Goal: Information Seeking & Learning: Find specific fact

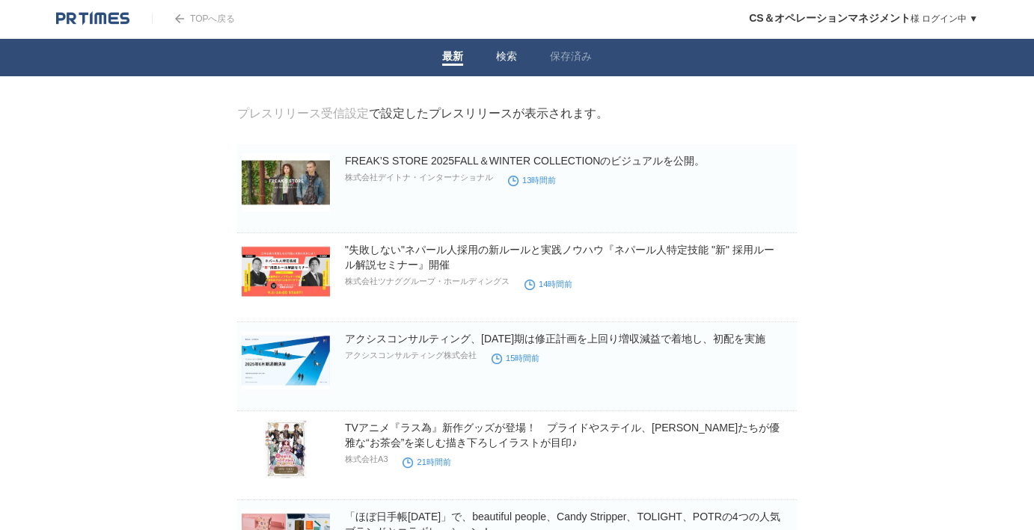
click at [498, 66] on span at bounding box center [506, 65] width 21 height 2
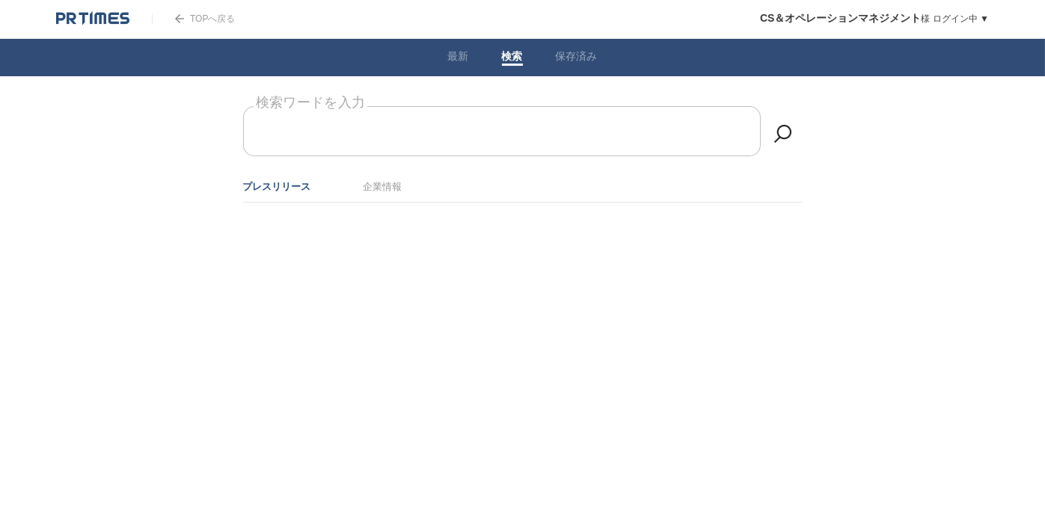
click at [449, 137] on input "検索ワードを入力" at bounding box center [502, 131] width 518 height 50
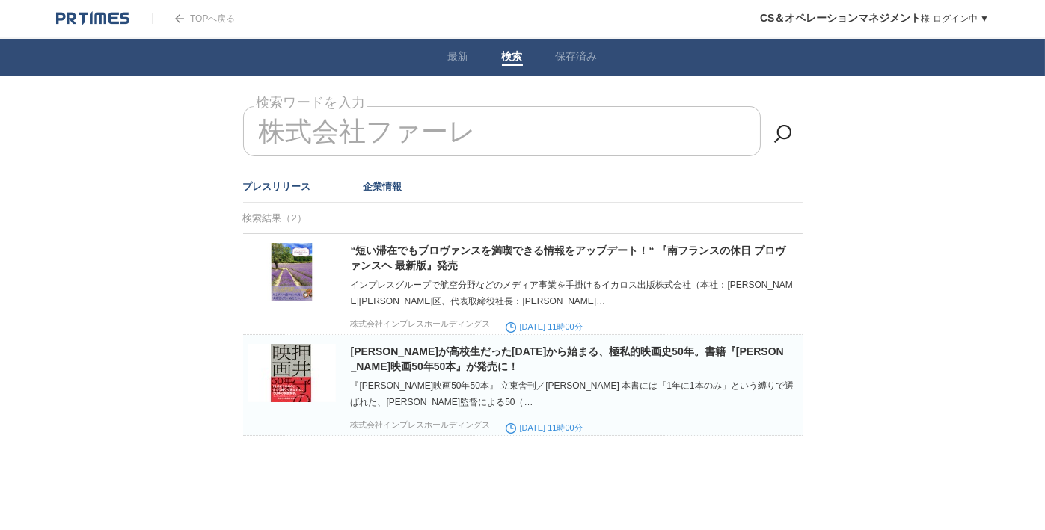
click at [381, 189] on link "企業情報" at bounding box center [383, 186] width 39 height 11
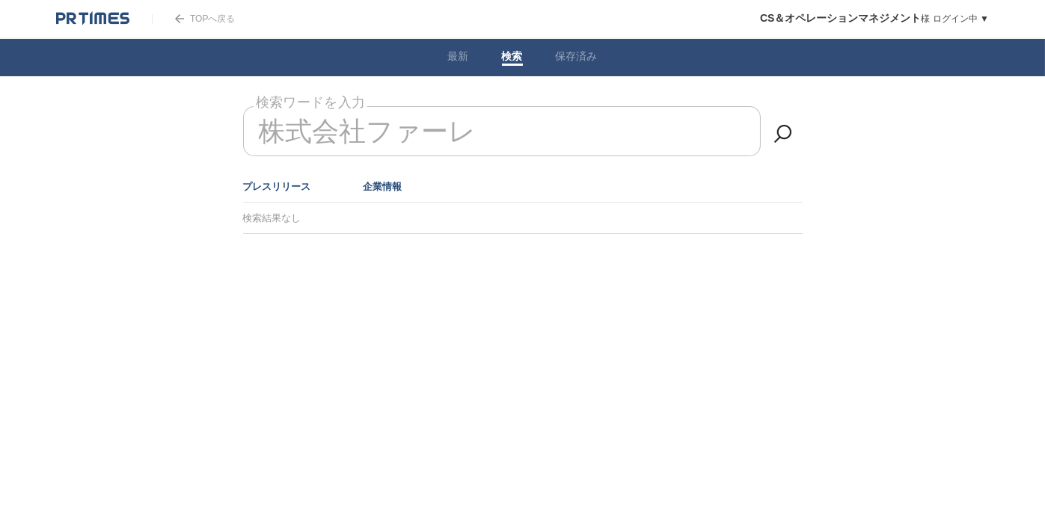
click at [273, 185] on link "プレスリリース" at bounding box center [277, 186] width 68 height 11
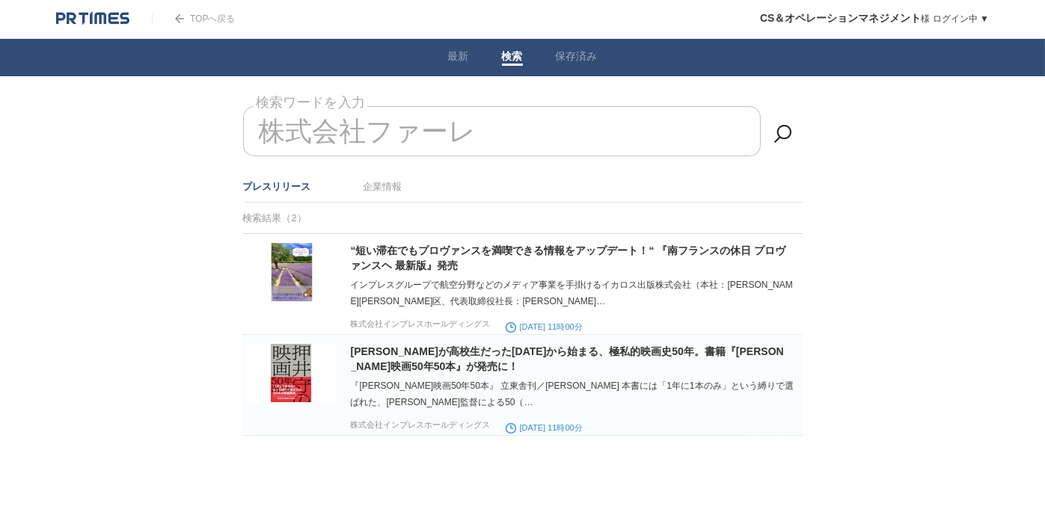
click at [492, 128] on input "株式会社ファーレ" at bounding box center [502, 131] width 518 height 50
drag, startPoint x: 492, startPoint y: 132, endPoint x: 306, endPoint y: 126, distance: 185.6
click at [306, 126] on input "株式会社ファーレ" at bounding box center [502, 131] width 518 height 50
click at [498, 129] on input "株式会社ファーレ" at bounding box center [502, 131] width 518 height 50
click at [443, 139] on input "株式会社ファーレ" at bounding box center [502, 131] width 518 height 50
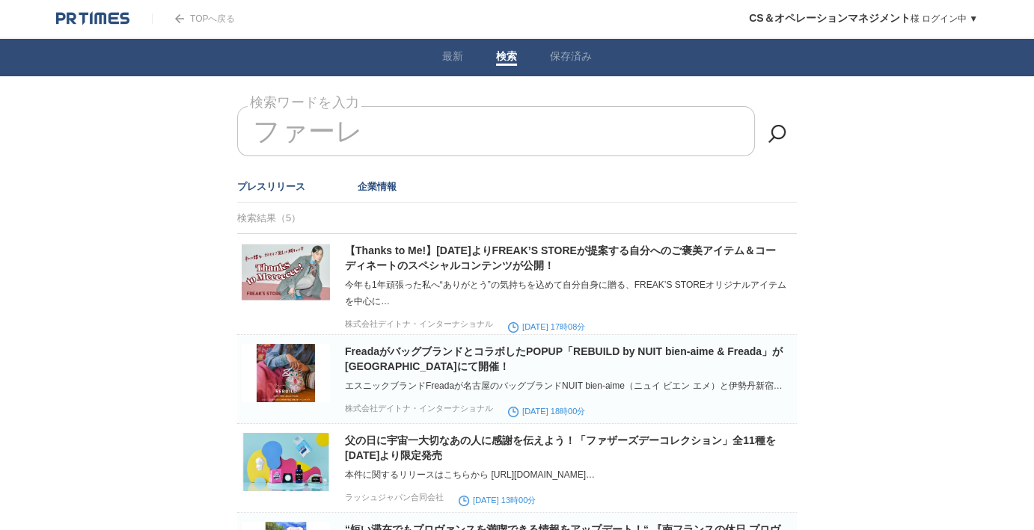
click at [373, 187] on link "企業情報" at bounding box center [377, 186] width 39 height 11
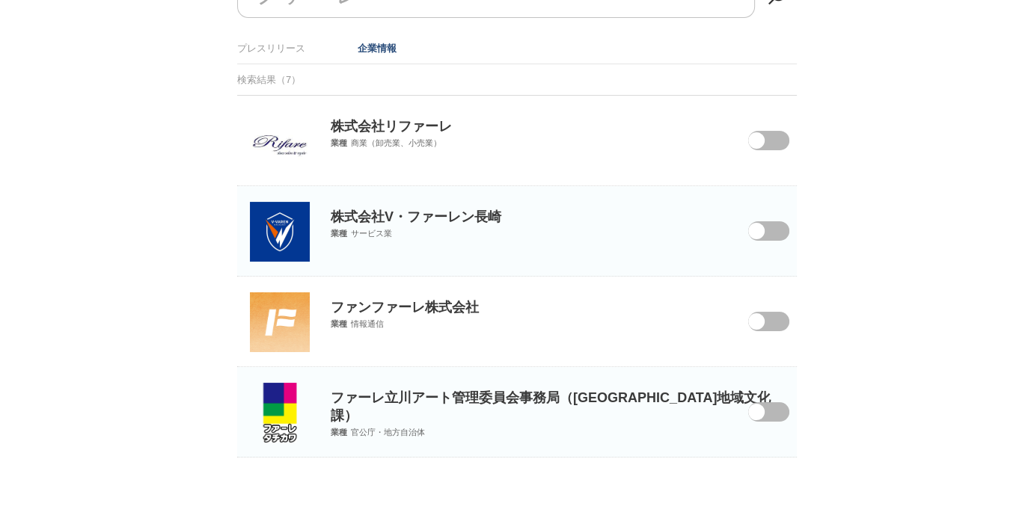
scroll to position [13, 0]
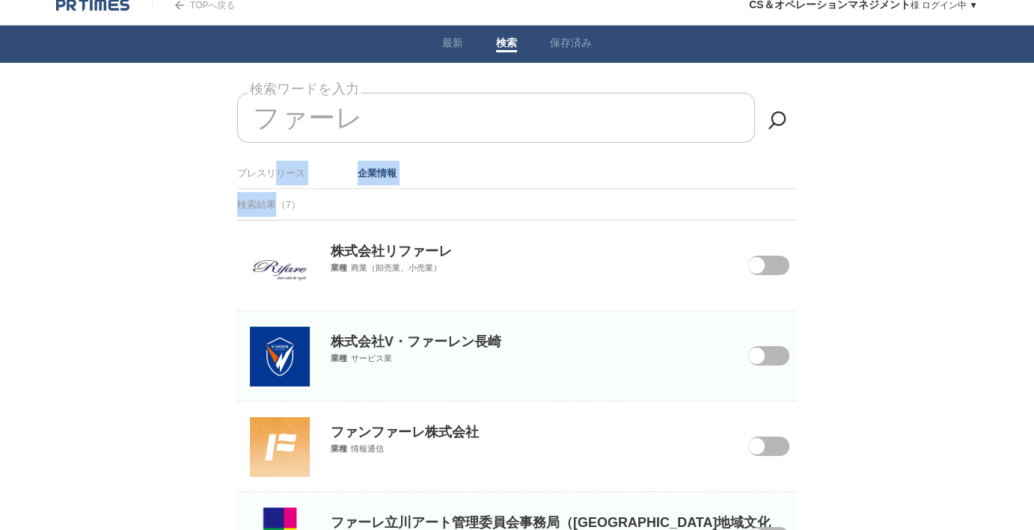
click at [275, 181] on article "ファーレ 検索ワードを入力 プレスリリース 企業情報 検索結果（7） 株式会社リファーレ 業種 商業（卸売業、小売業） 株式会社V・ファーレン長崎 業種 サー…" at bounding box center [517, 338] width 560 height 490
click at [275, 177] on li "プレスリリース" at bounding box center [271, 173] width 68 height 25
click at [277, 173] on link "プレスリリース" at bounding box center [271, 173] width 68 height 11
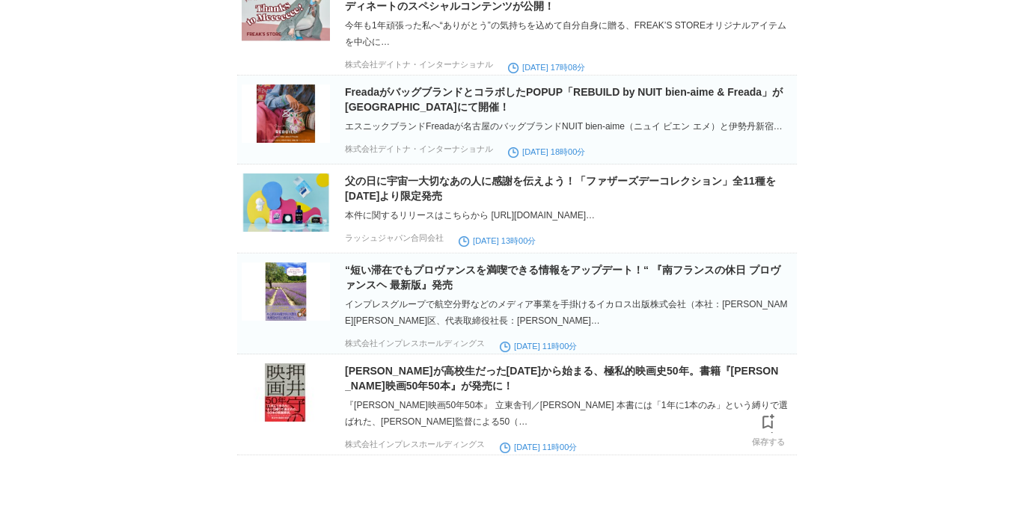
scroll to position [19, 0]
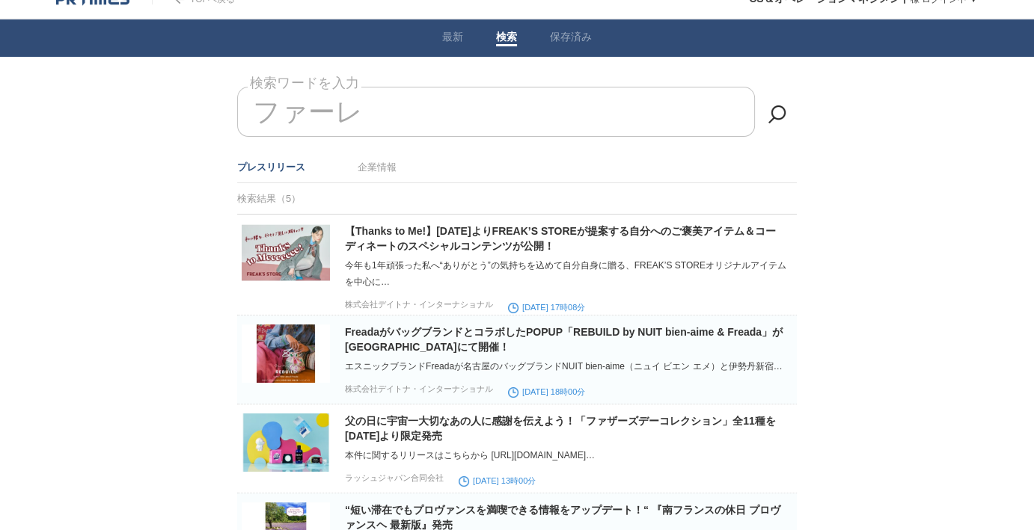
click at [461, 89] on input "ファーレ" at bounding box center [496, 112] width 518 height 50
drag, startPoint x: 448, startPoint y: 119, endPoint x: 297, endPoint y: 102, distance: 152.1
click at [297, 102] on input "ファーレ" at bounding box center [496, 112] width 518 height 50
drag, startPoint x: 264, startPoint y: 109, endPoint x: 455, endPoint y: 101, distance: 191.0
click at [455, 101] on input "ファーレ" at bounding box center [496, 112] width 518 height 50
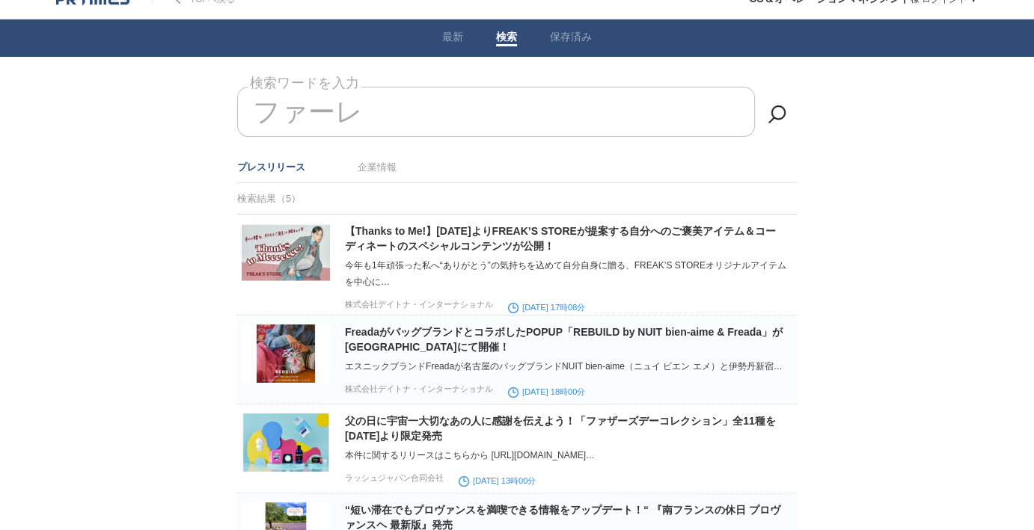
click at [388, 118] on input "ファーレ" at bounding box center [496, 112] width 518 height 50
type input "レ"
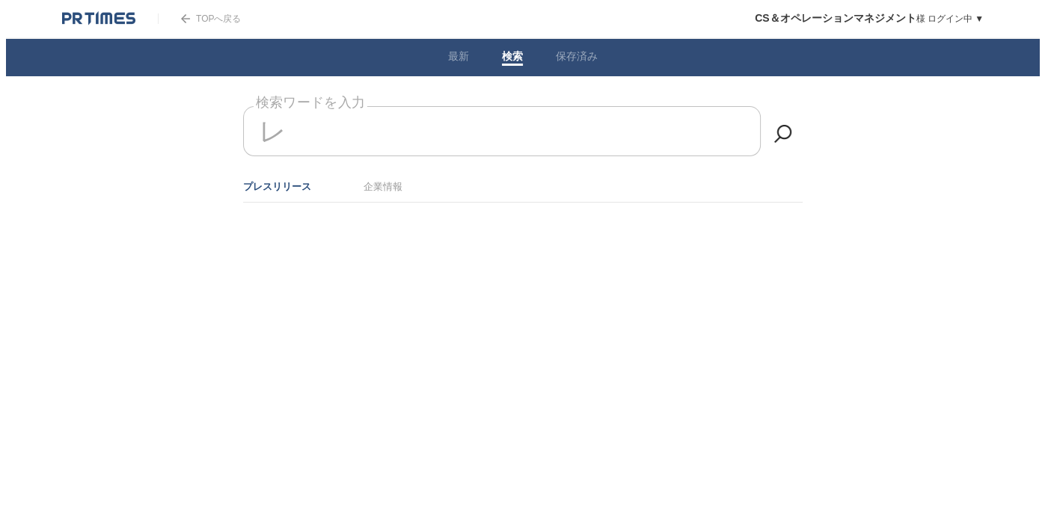
scroll to position [0, 0]
paste input "MAISON [PERSON_NAME]"
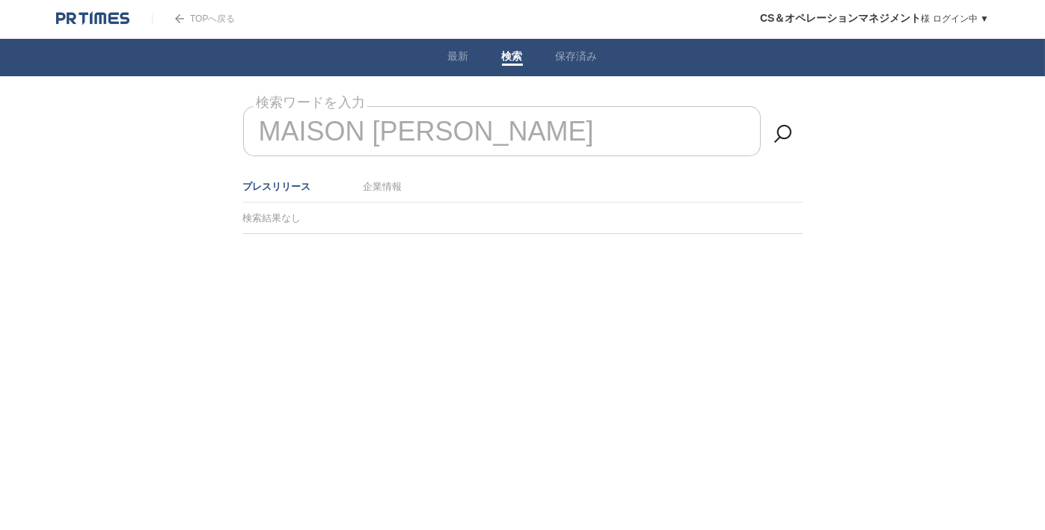
type input "MAISON [PERSON_NAME]"
click at [385, 195] on ul "プレスリリース 企業情報" at bounding box center [523, 186] width 560 height 31
click at [385, 182] on link "企業情報" at bounding box center [383, 186] width 39 height 11
click at [553, 128] on input "MAISON [PERSON_NAME]" at bounding box center [502, 131] width 518 height 50
